Goal: Information Seeking & Learning: Find contact information

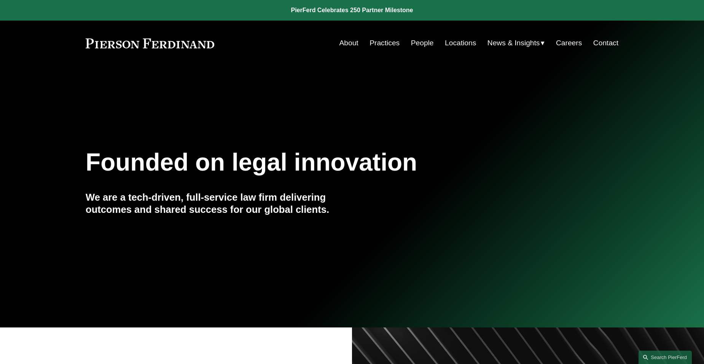
click at [424, 46] on link "People" at bounding box center [422, 43] width 23 height 14
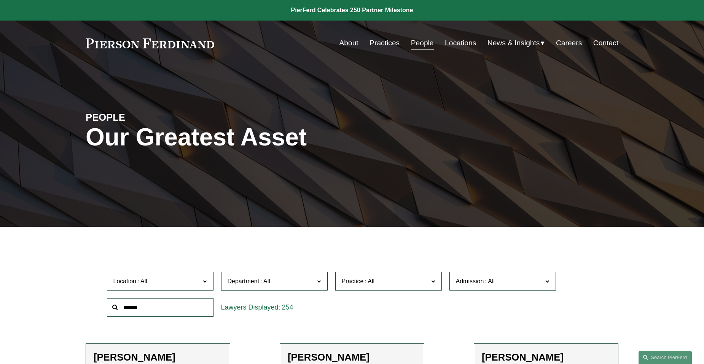
click at [147, 307] on input "text" at bounding box center [160, 307] width 107 height 19
type input "******"
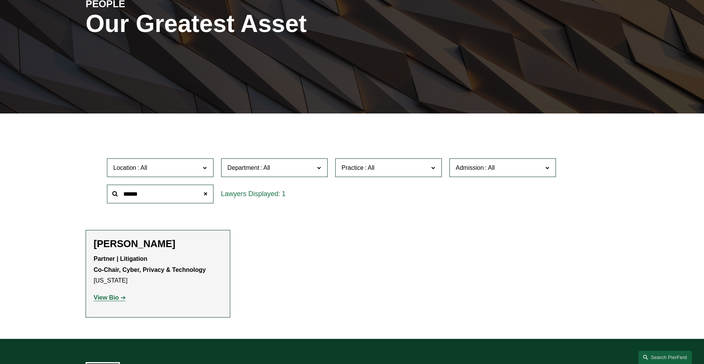
scroll to position [114, 0]
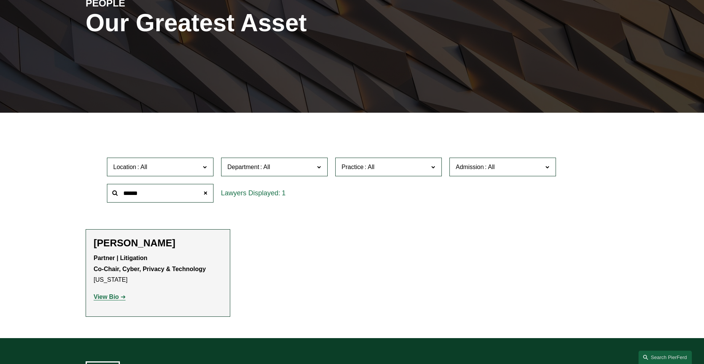
click at [106, 299] on strong "View Bio" at bounding box center [106, 297] width 25 height 6
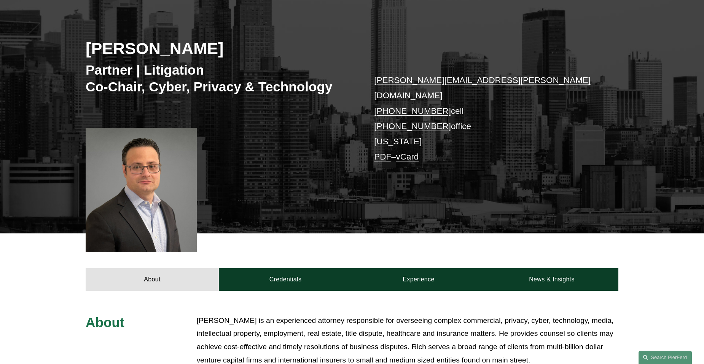
scroll to position [114, 0]
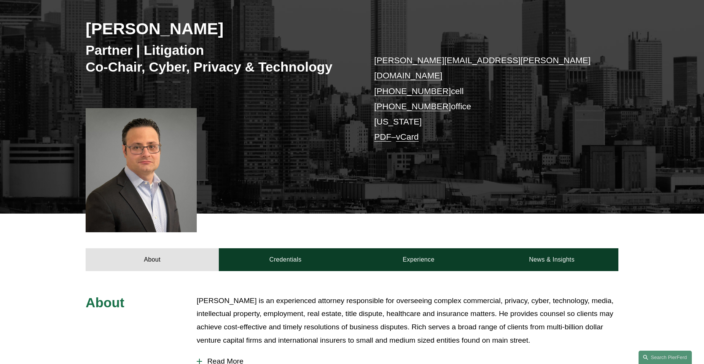
click at [198, 361] on div at bounding box center [199, 361] width 5 height 1
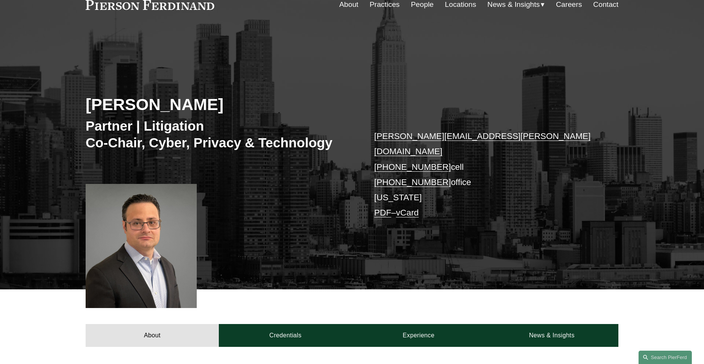
scroll to position [38, 0]
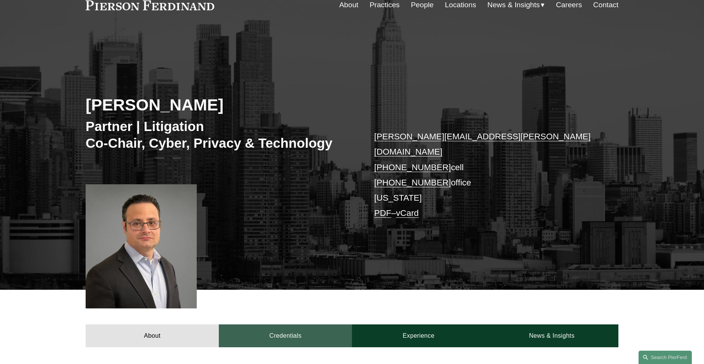
click at [284, 324] on link "Credentials" at bounding box center [285, 335] width 133 height 23
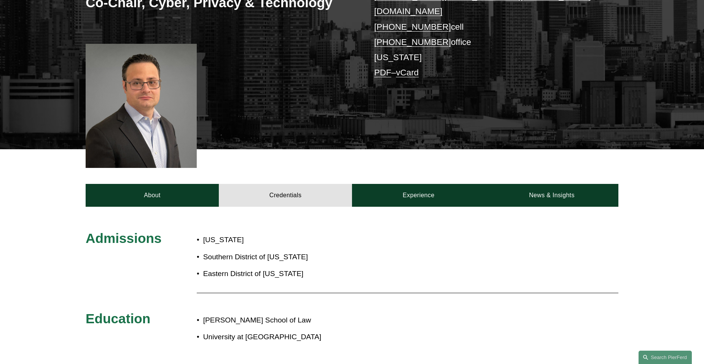
scroll to position [190, 0]
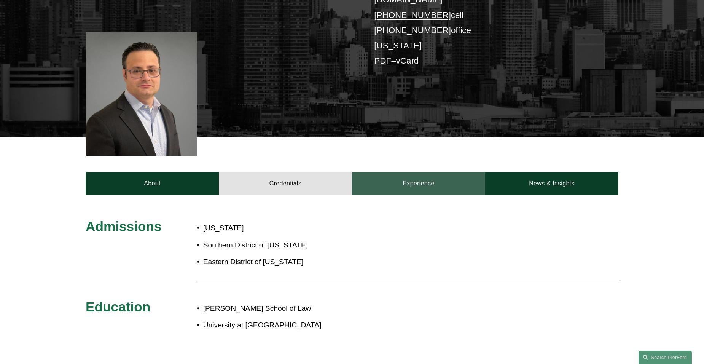
click at [408, 172] on link "Experience" at bounding box center [418, 183] width 133 height 23
